Goal: Task Accomplishment & Management: Manage account settings

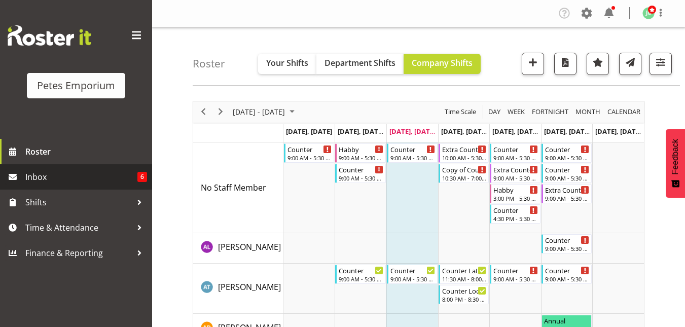
scroll to position [767, 0]
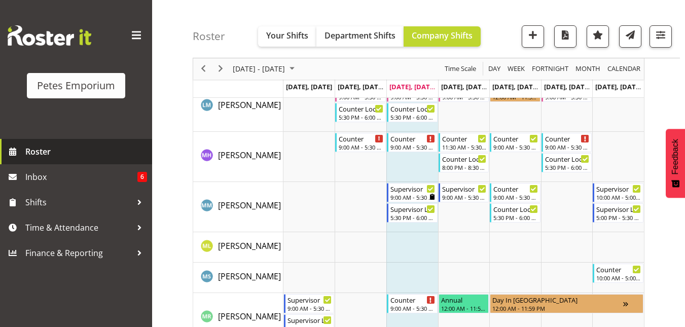
click at [38, 151] on span "Roster" at bounding box center [86, 151] width 122 height 15
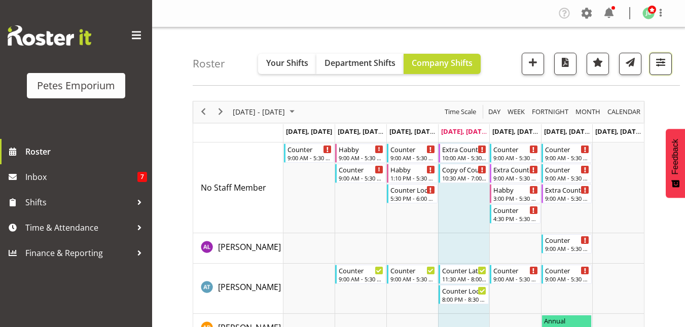
click at [666, 61] on span "button" at bounding box center [660, 62] width 13 height 13
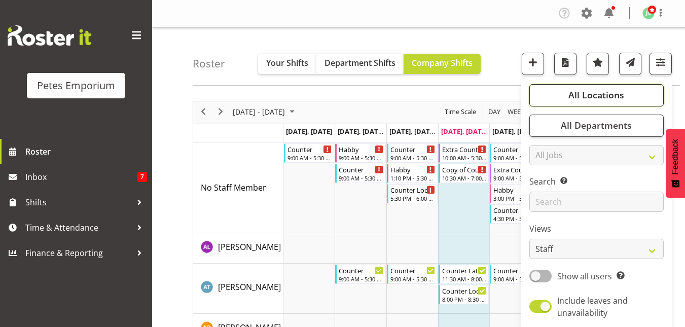
click at [602, 93] on span "All Locations" at bounding box center [597, 95] width 56 height 12
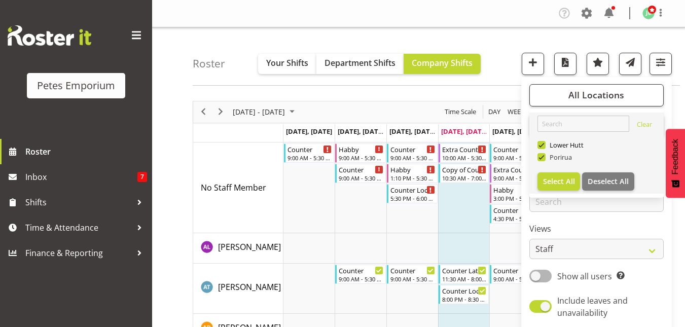
click at [544, 158] on span at bounding box center [542, 157] width 8 height 8
click at [544, 158] on input "Porirua" at bounding box center [541, 157] width 7 height 7
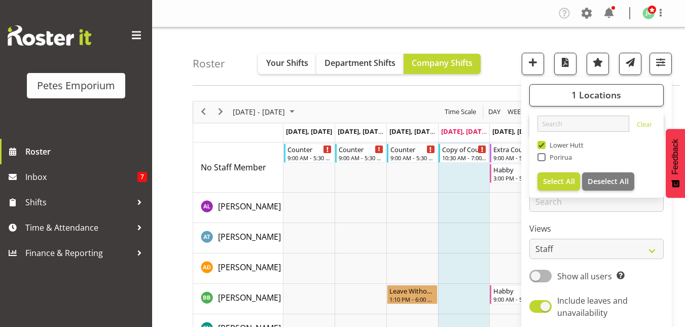
click at [500, 59] on div "Roster Your Shifts Department Shifts Company Shifts 1 Locations Clear [GEOGRAPH…" at bounding box center [437, 56] width 488 height 58
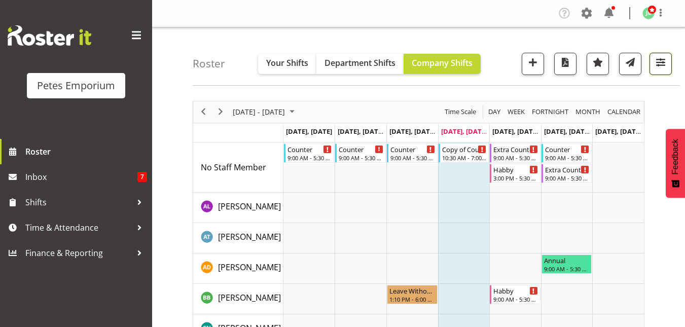
click at [663, 62] on span "button" at bounding box center [660, 62] width 13 height 13
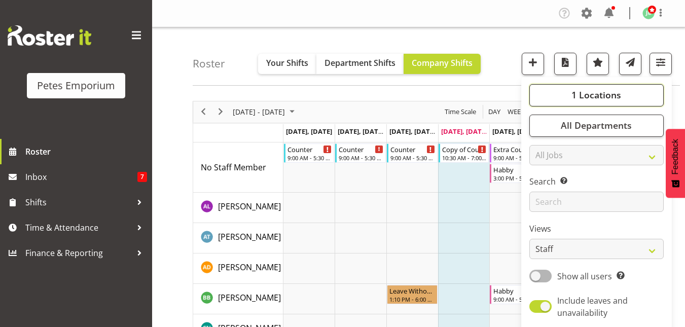
click at [609, 89] on span "1 Locations" at bounding box center [597, 95] width 50 height 12
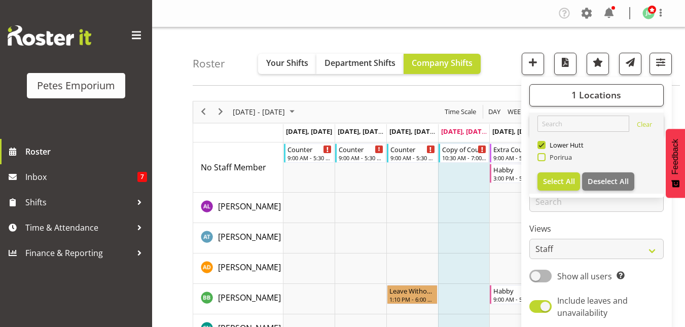
click at [542, 157] on span at bounding box center [542, 157] width 8 height 8
click at [542, 157] on input "Porirua" at bounding box center [541, 157] width 7 height 7
checkbox input "true"
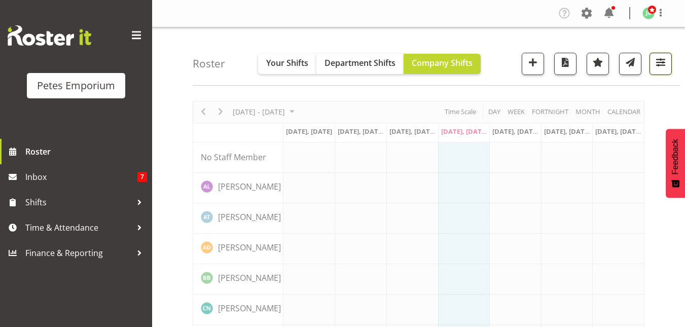
click at [666, 62] on span "button" at bounding box center [660, 62] width 13 height 13
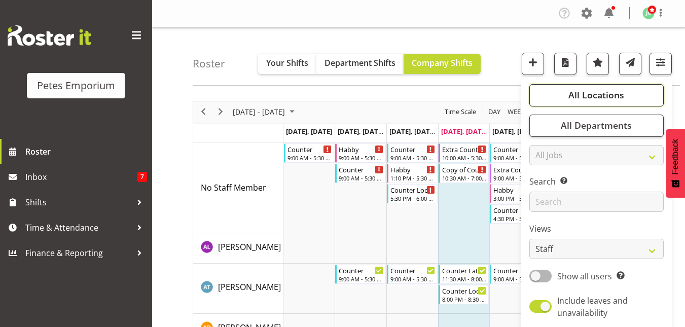
click at [581, 96] on span "All Locations" at bounding box center [597, 95] width 56 height 12
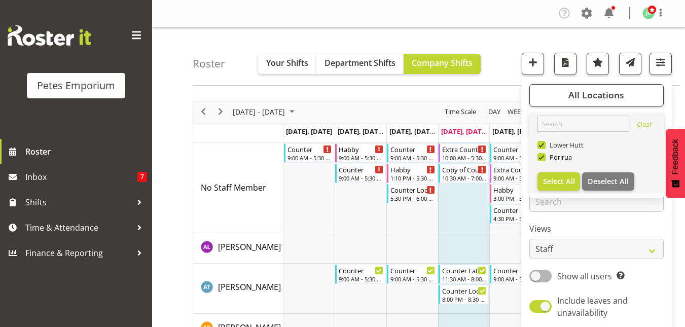
click at [545, 146] on span at bounding box center [542, 145] width 8 height 8
click at [544, 146] on input "Lower Hutt" at bounding box center [541, 145] width 7 height 7
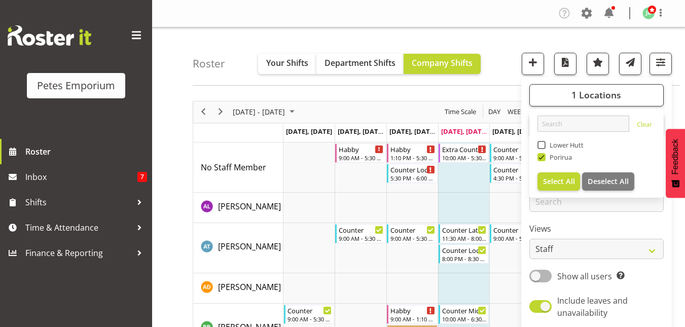
click at [499, 60] on div "Roster Your Shifts Department Shifts Company Shifts 1 Locations Clear Lower Hut…" at bounding box center [437, 56] width 488 height 58
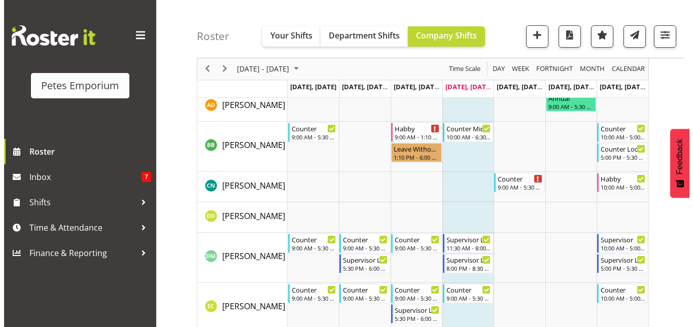
scroll to position [182, 0]
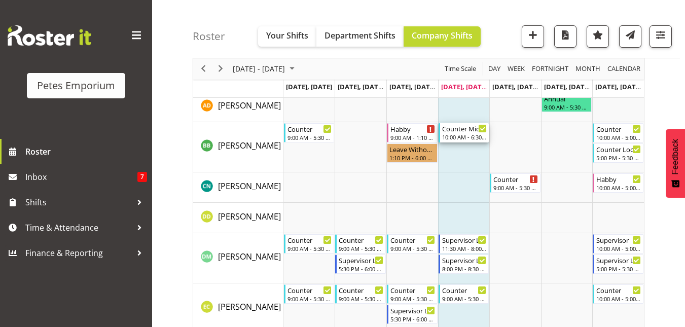
click at [462, 132] on div "Counter Mid Shift" at bounding box center [464, 128] width 45 height 10
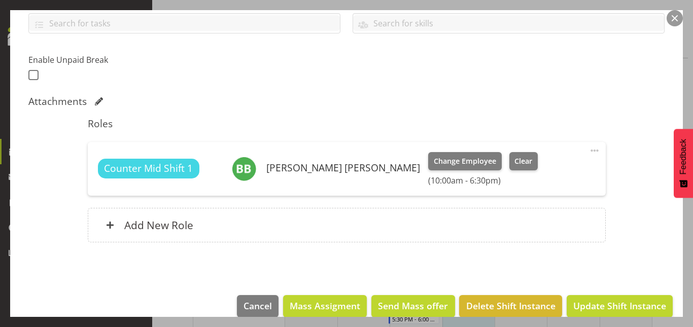
scroll to position [253, 0]
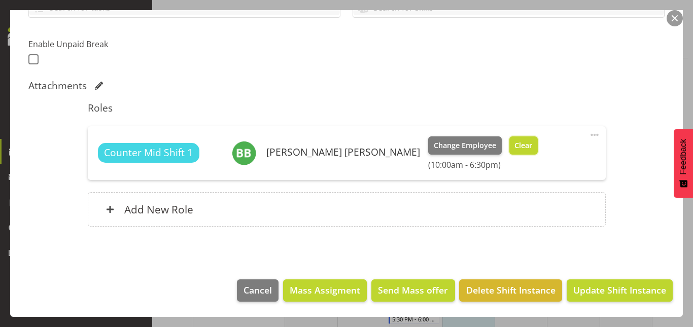
click at [509, 143] on button "Clear" at bounding box center [523, 145] width 29 height 18
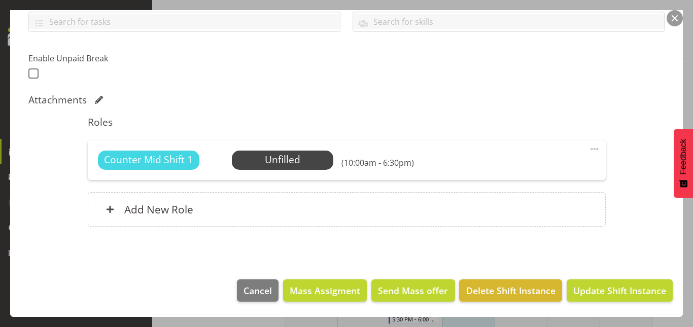
scroll to position [239, 0]
click at [620, 289] on span "Update Shift Instance" at bounding box center [619, 290] width 93 height 13
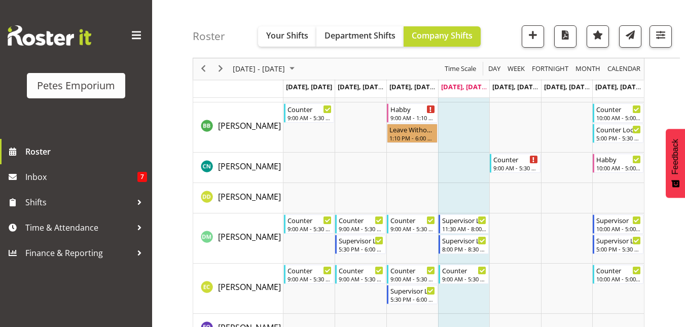
scroll to position [0, 0]
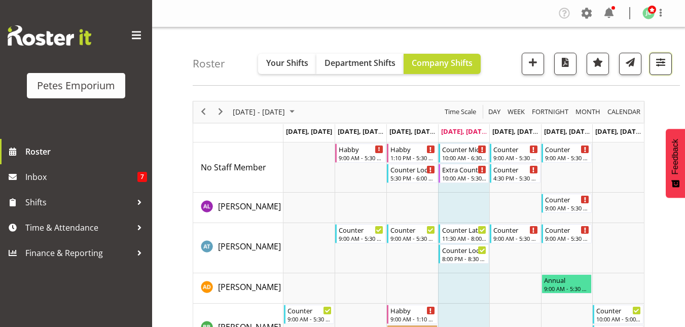
click at [667, 64] on span "button" at bounding box center [660, 62] width 13 height 13
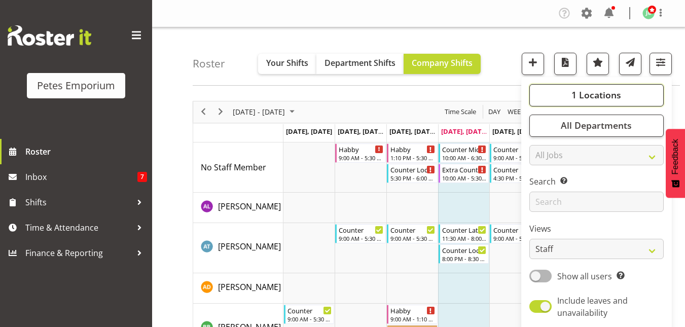
click at [606, 94] on span "1 Locations" at bounding box center [597, 95] width 50 height 12
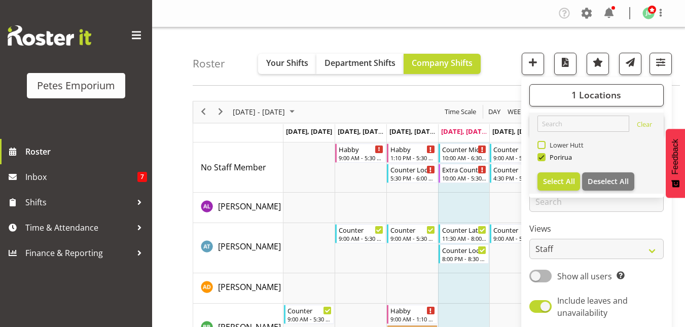
click at [542, 145] on span at bounding box center [542, 145] width 8 height 8
click at [542, 145] on input "Lower Hutt" at bounding box center [541, 145] width 7 height 7
checkbox input "true"
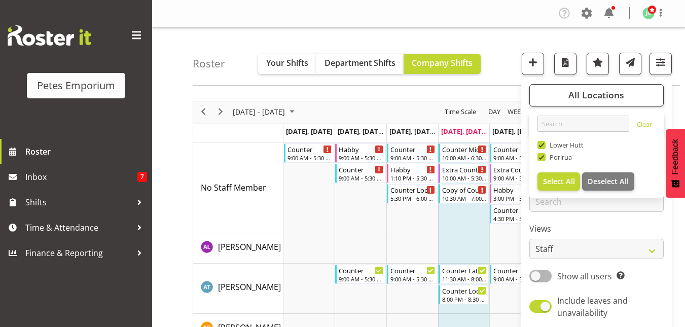
click at [504, 54] on div "Roster Your Shifts Department Shifts Company Shifts All Locations Clear Lower H…" at bounding box center [437, 56] width 488 height 58
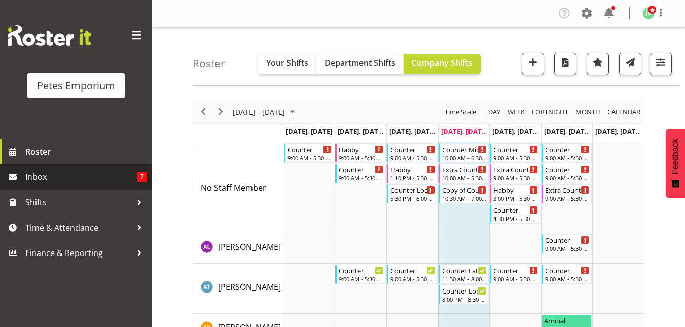
click at [44, 177] on span "Inbox" at bounding box center [81, 176] width 112 height 15
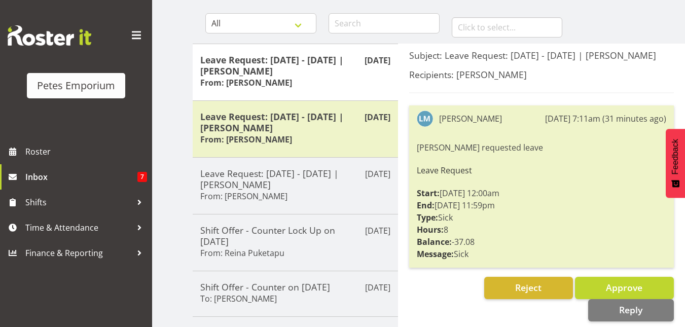
scroll to position [95, 0]
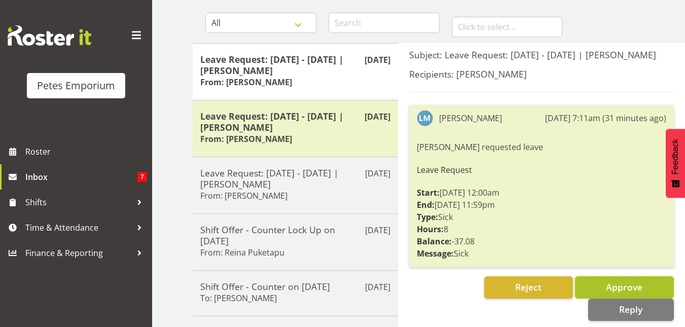
click at [601, 283] on button "Approve" at bounding box center [624, 288] width 99 height 22
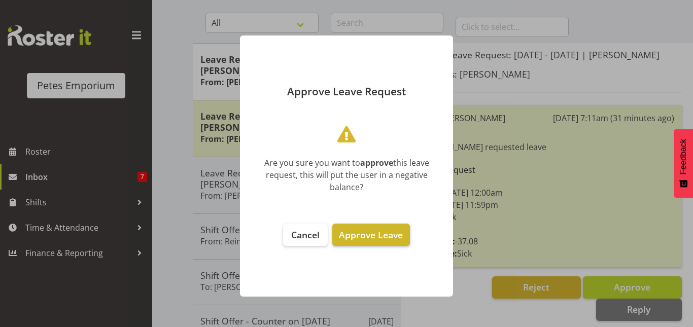
click at [364, 232] on span "Approve Leave" at bounding box center [371, 235] width 64 height 12
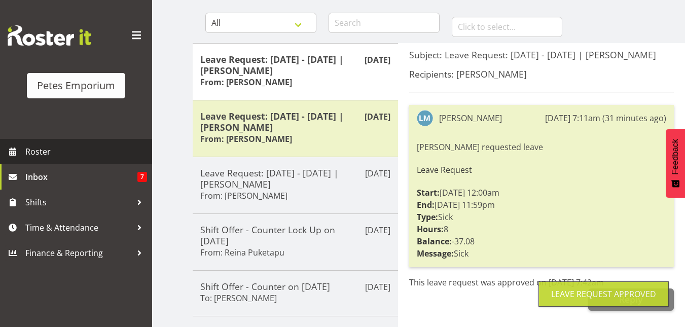
click at [39, 152] on span "Roster" at bounding box center [86, 151] width 122 height 15
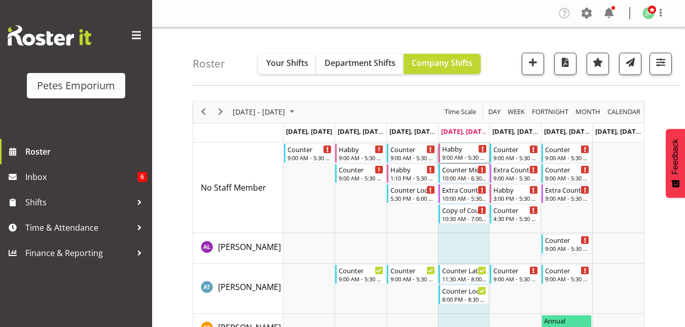
click at [468, 155] on div "9:00 AM - 5:30 PM" at bounding box center [464, 157] width 45 height 8
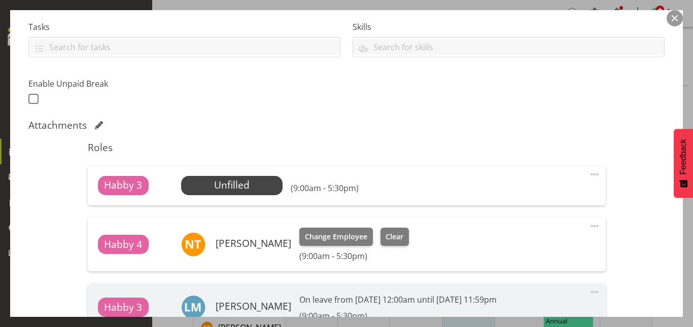
scroll to position [215, 0]
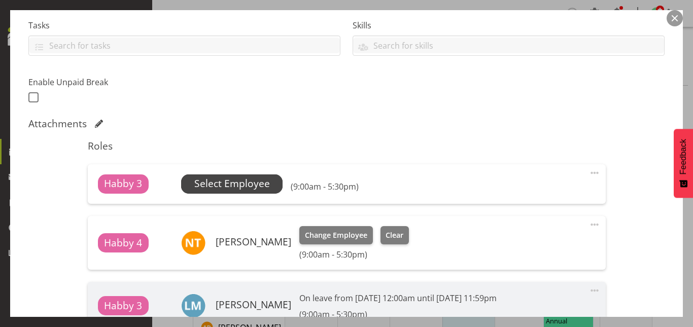
click at [227, 187] on span "Select Employee" at bounding box center [232, 184] width 76 height 15
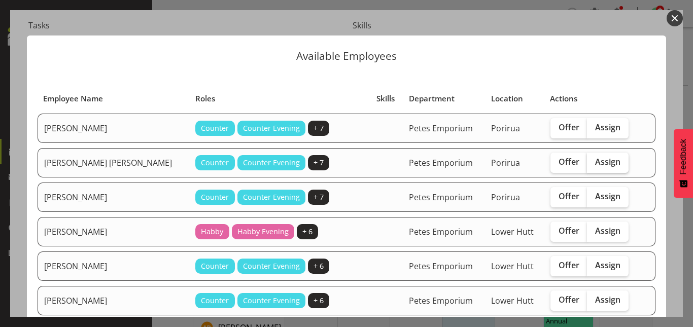
click at [601, 164] on span "Assign" at bounding box center [607, 162] width 25 height 10
click at [594, 164] on input "Assign" at bounding box center [590, 162] width 7 height 7
checkbox input "true"
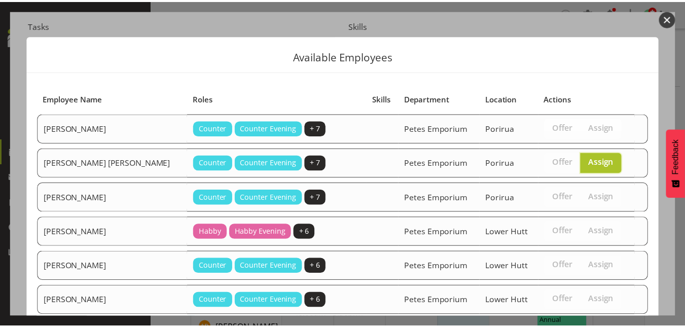
scroll to position [303, 0]
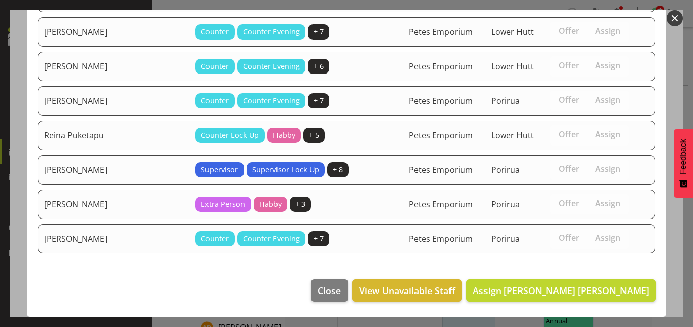
click at [585, 303] on footer "Close View Unavailable Staff Assign Beena Beena" at bounding box center [346, 293] width 639 height 48
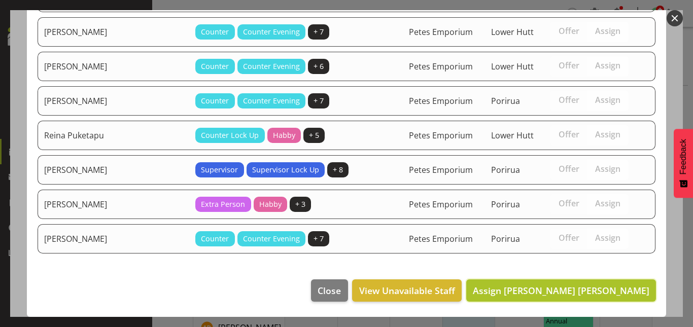
click at [592, 283] on button "Assign Beena Beena" at bounding box center [561, 291] width 190 height 22
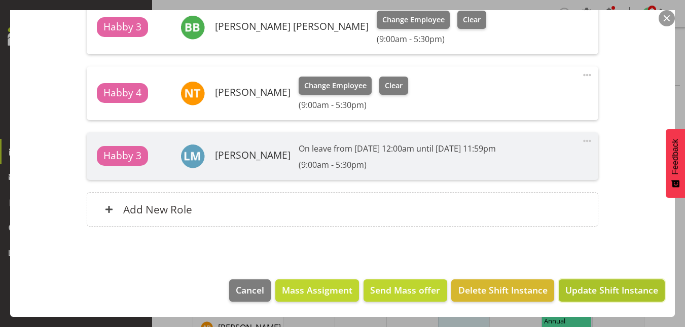
click at [596, 292] on span "Update Shift Instance" at bounding box center [612, 290] width 93 height 13
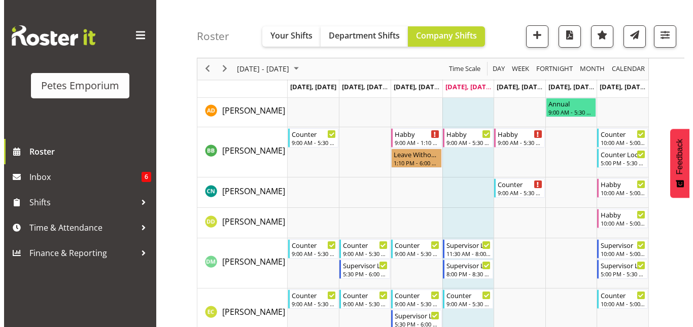
scroll to position [223, 0]
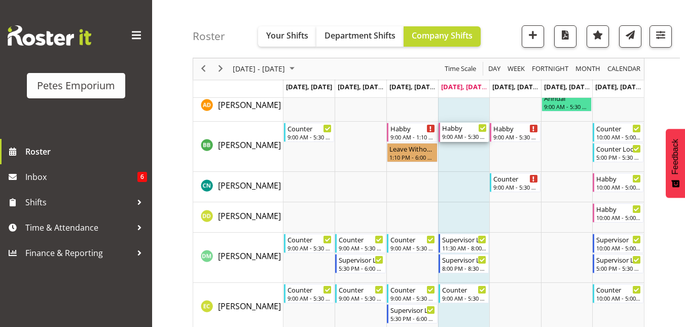
click at [464, 132] on div "Habby 9:00 AM - 5:30 PM" at bounding box center [464, 132] width 45 height 19
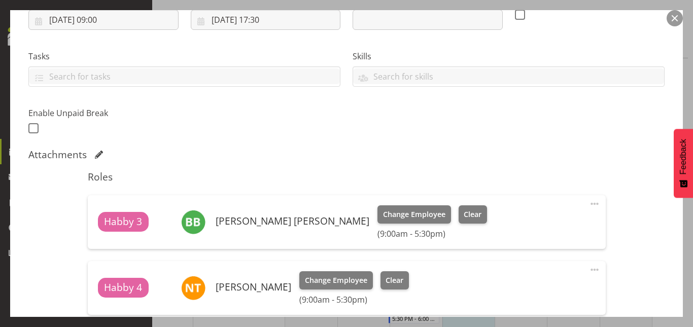
scroll to position [185, 0]
click at [590, 205] on span at bounding box center [595, 203] width 12 height 12
click at [538, 221] on link "Edit" at bounding box center [551, 226] width 97 height 18
select select "7"
select select "2025"
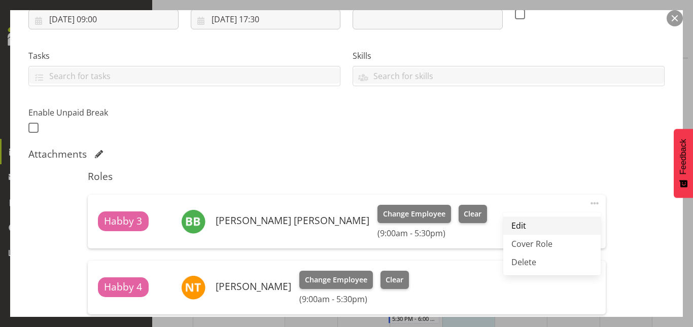
select select "9"
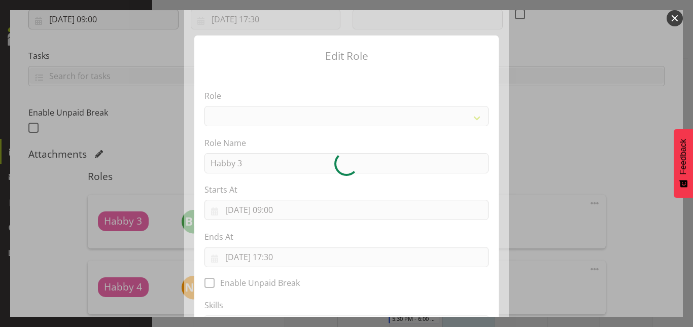
select select "155"
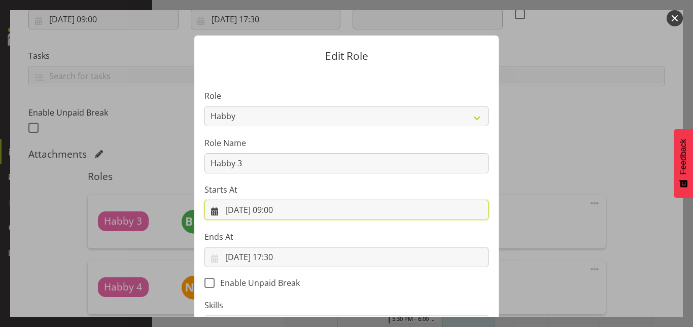
click at [282, 212] on input "21/08/2025, 09:00" at bounding box center [346, 210] width 284 height 20
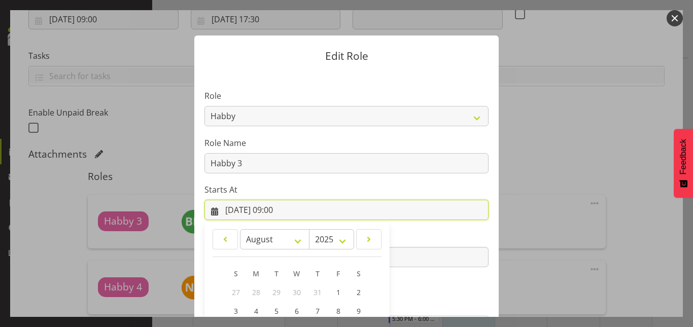
scroll to position [135, 0]
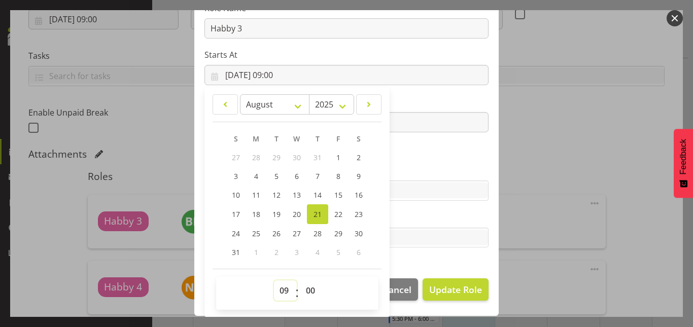
click at [279, 291] on select "00 01 02 03 04 05 06 07 08 09 10 11 12 13 14 15 16 17 18 19 20 21 22 23" at bounding box center [285, 291] width 23 height 20
select select "10"
click at [274, 281] on select "00 01 02 03 04 05 06 07 08 09 10 11 12 13 14 15 16 17 18 19 20 21 22 23" at bounding box center [285, 291] width 23 height 20
type input "21/08/2025, 10:00"
click at [413, 151] on section "Role Counter Counter Evening Counter Late Shift Counter Lock Up Counter Mid Shi…" at bounding box center [346, 103] width 304 height 332
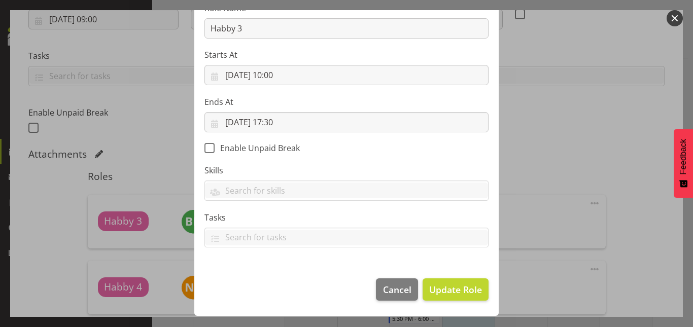
scroll to position [134, 0]
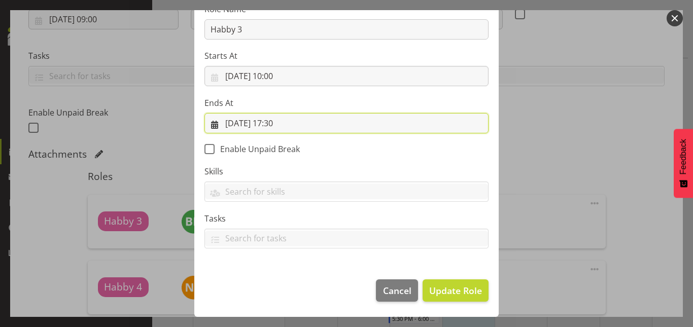
click at [273, 123] on input "21/08/2025, 17:30" at bounding box center [346, 123] width 284 height 20
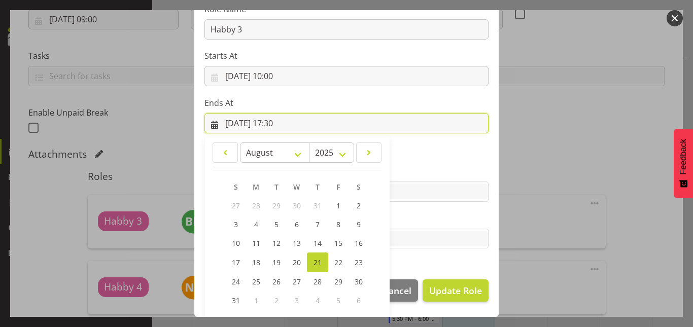
scroll to position [182, 0]
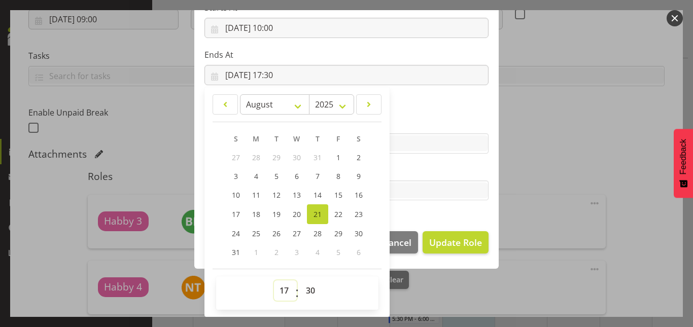
click at [281, 290] on select "00 01 02 03 04 05 06 07 08 09 10 11 12 13 14 15 16 17 18 19 20 21 22 23" at bounding box center [285, 291] width 23 height 20
select select "18"
click at [274, 281] on select "00 01 02 03 04 05 06 07 08 09 10 11 12 13 14 15 16 17 18 19 20 21 22 23" at bounding box center [285, 291] width 23 height 20
type input "21/08/2025, 18:30"
click at [428, 210] on section "Role Counter Counter Evening Counter Late Shift Counter Lock Up Counter Mid Shi…" at bounding box center [346, 55] width 304 height 332
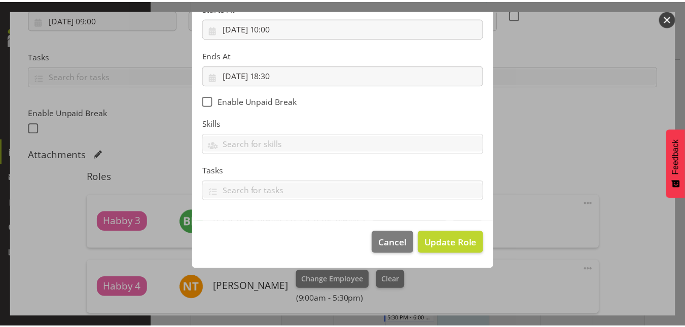
scroll to position [134, 0]
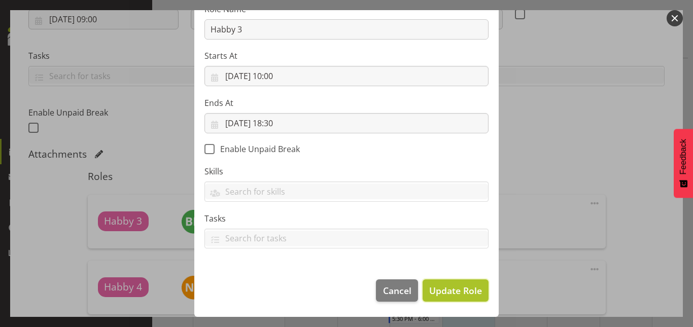
click at [460, 292] on span "Update Role" at bounding box center [455, 290] width 53 height 13
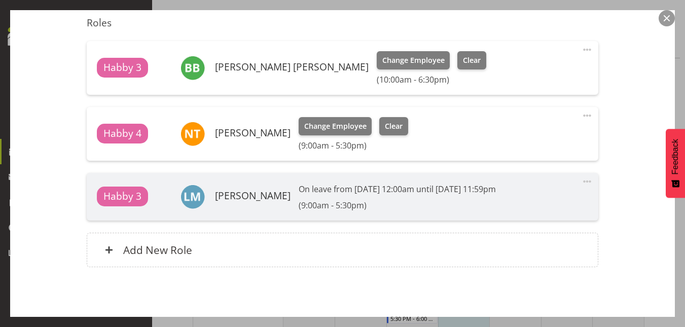
scroll to position [379, 0]
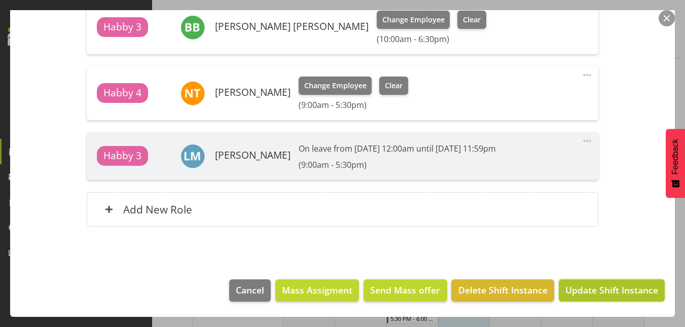
click at [578, 291] on span "Update Shift Instance" at bounding box center [612, 290] width 93 height 13
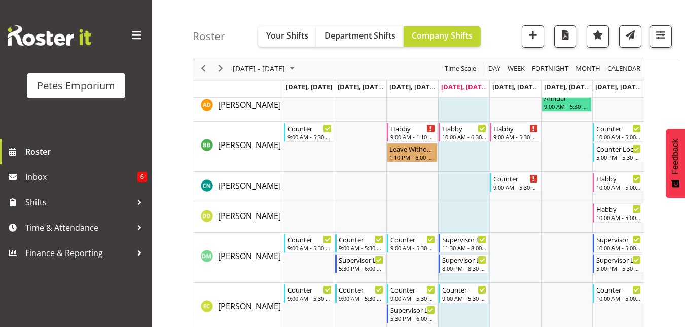
scroll to position [283, 0]
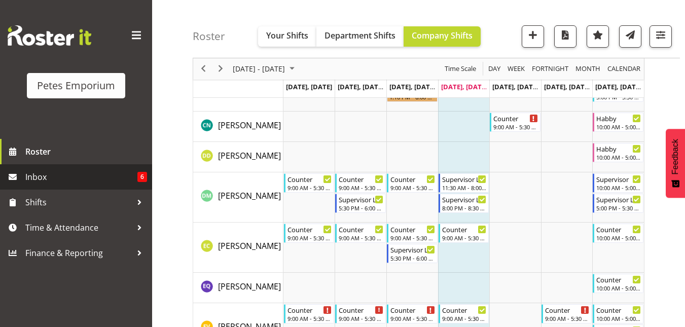
click at [53, 177] on span "Inbox" at bounding box center [81, 176] width 112 height 15
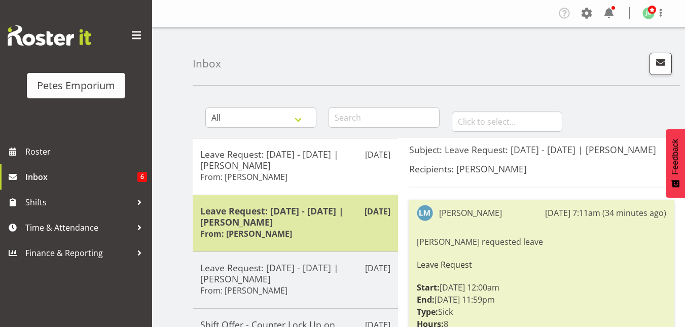
click at [243, 211] on h5 "Leave Request: [DATE] - [DATE] | [PERSON_NAME]" at bounding box center [295, 216] width 190 height 22
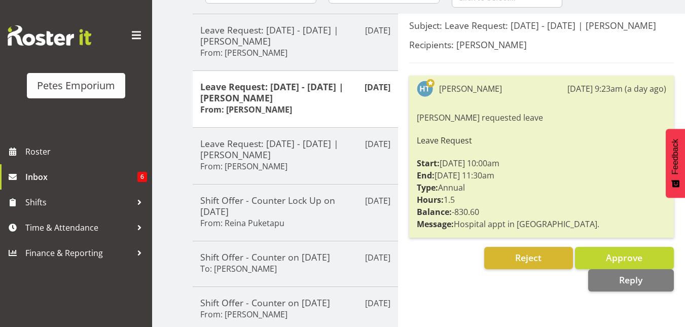
scroll to position [124, 0]
click at [606, 261] on span "Approve" at bounding box center [624, 258] width 37 height 12
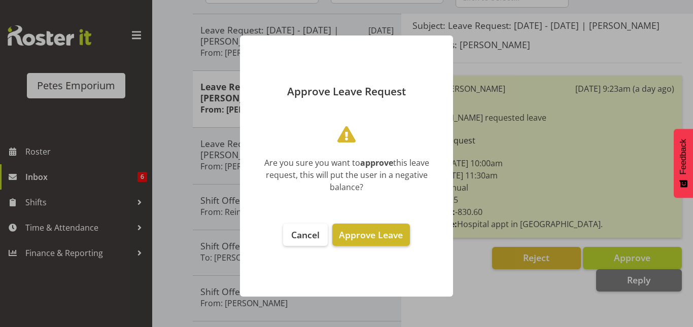
click at [351, 234] on span "Approve Leave" at bounding box center [371, 235] width 64 height 12
